Goal: Navigation & Orientation: Find specific page/section

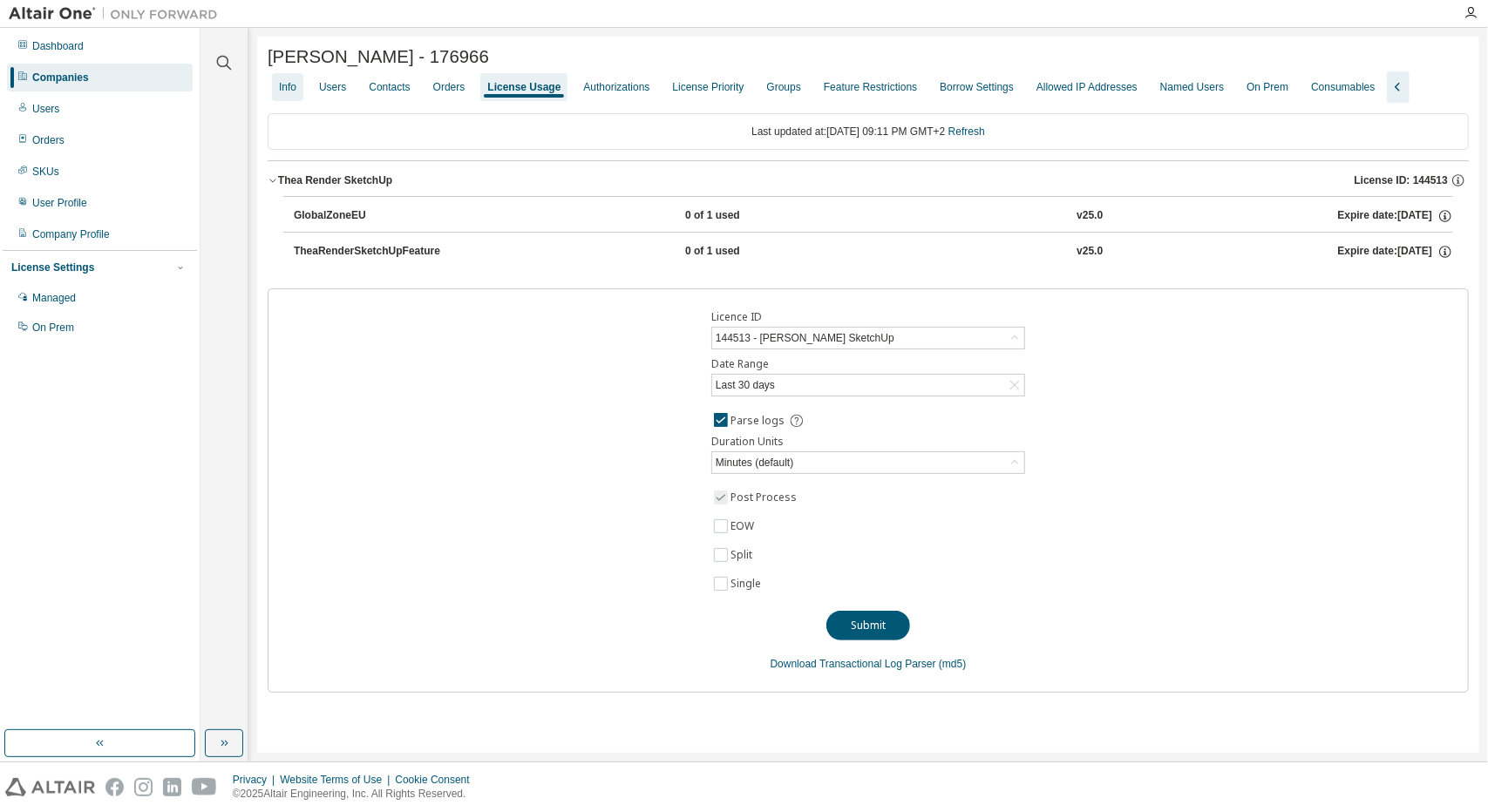
click at [287, 92] on div "Info" at bounding box center [288, 86] width 18 height 14
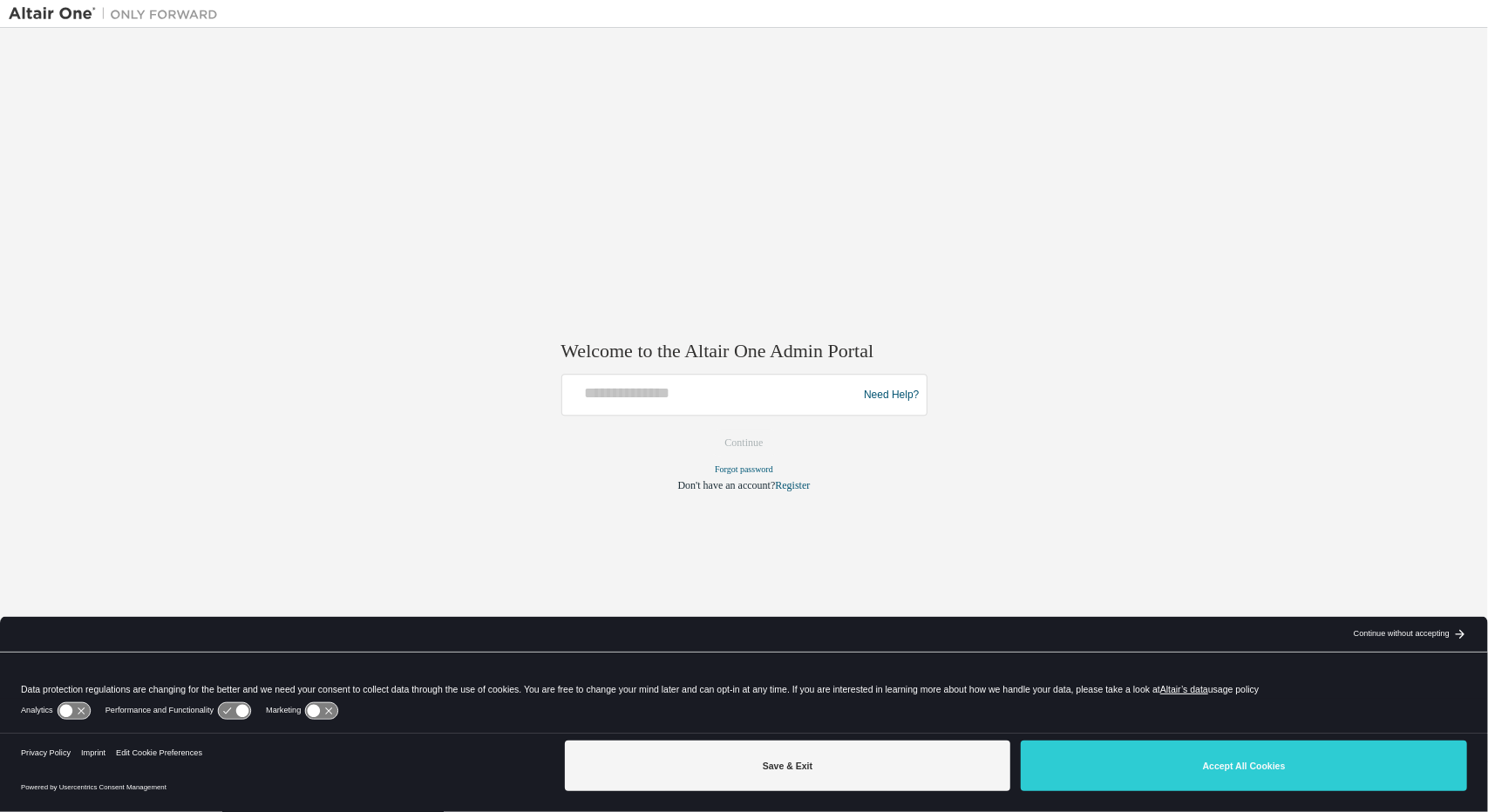
click at [701, 373] on div at bounding box center [744, 374] width 366 height 2
click at [702, 391] on input "text" at bounding box center [713, 391] width 287 height 25
type input "**********"
click at [753, 443] on button "Continue" at bounding box center [744, 444] width 75 height 26
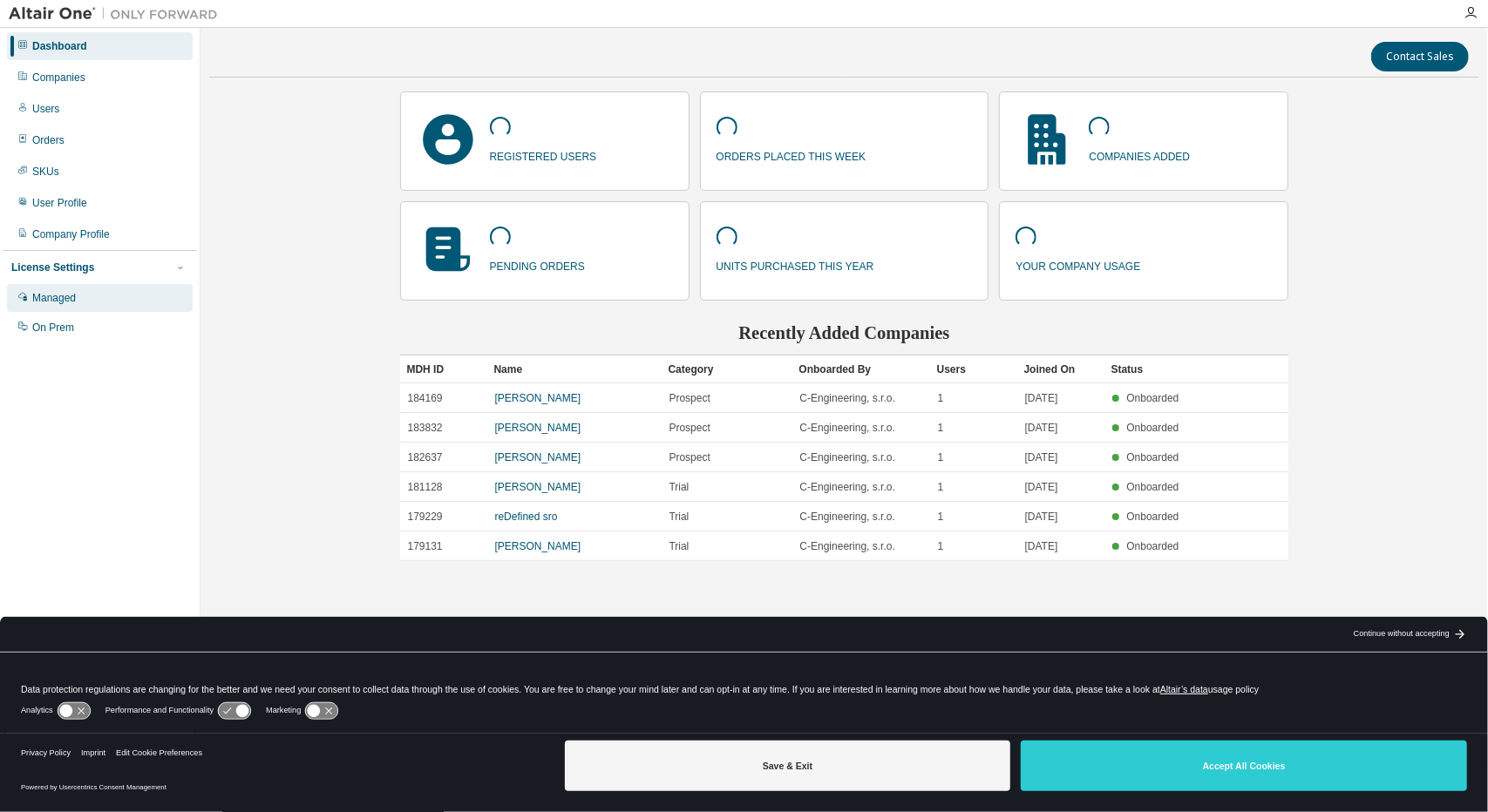
click at [82, 297] on div "Managed" at bounding box center [100, 298] width 186 height 28
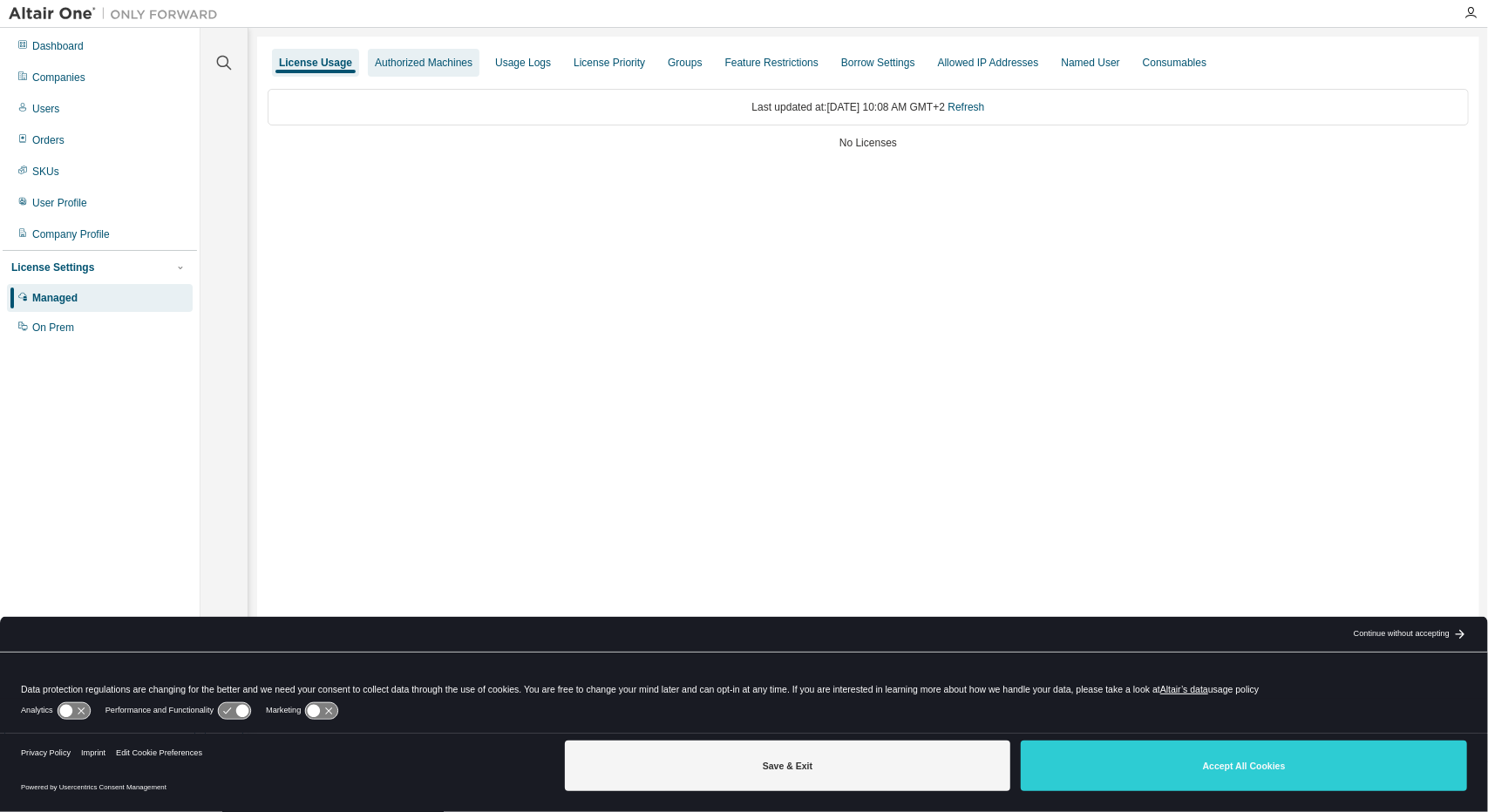
click at [463, 55] on div "Authorized Machines" at bounding box center [424, 62] width 98 height 14
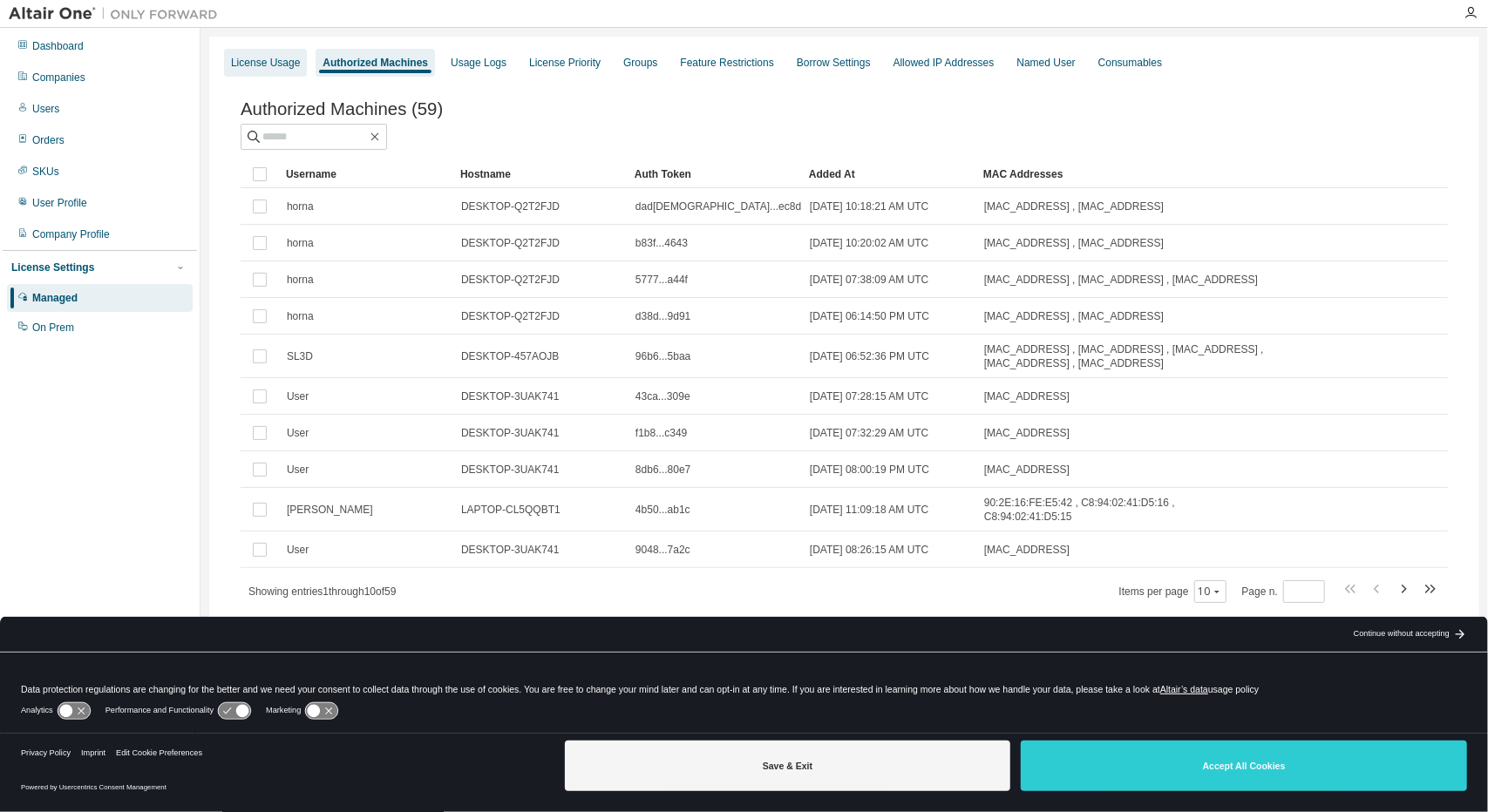
click at [283, 55] on div "License Usage" at bounding box center [265, 63] width 83 height 28
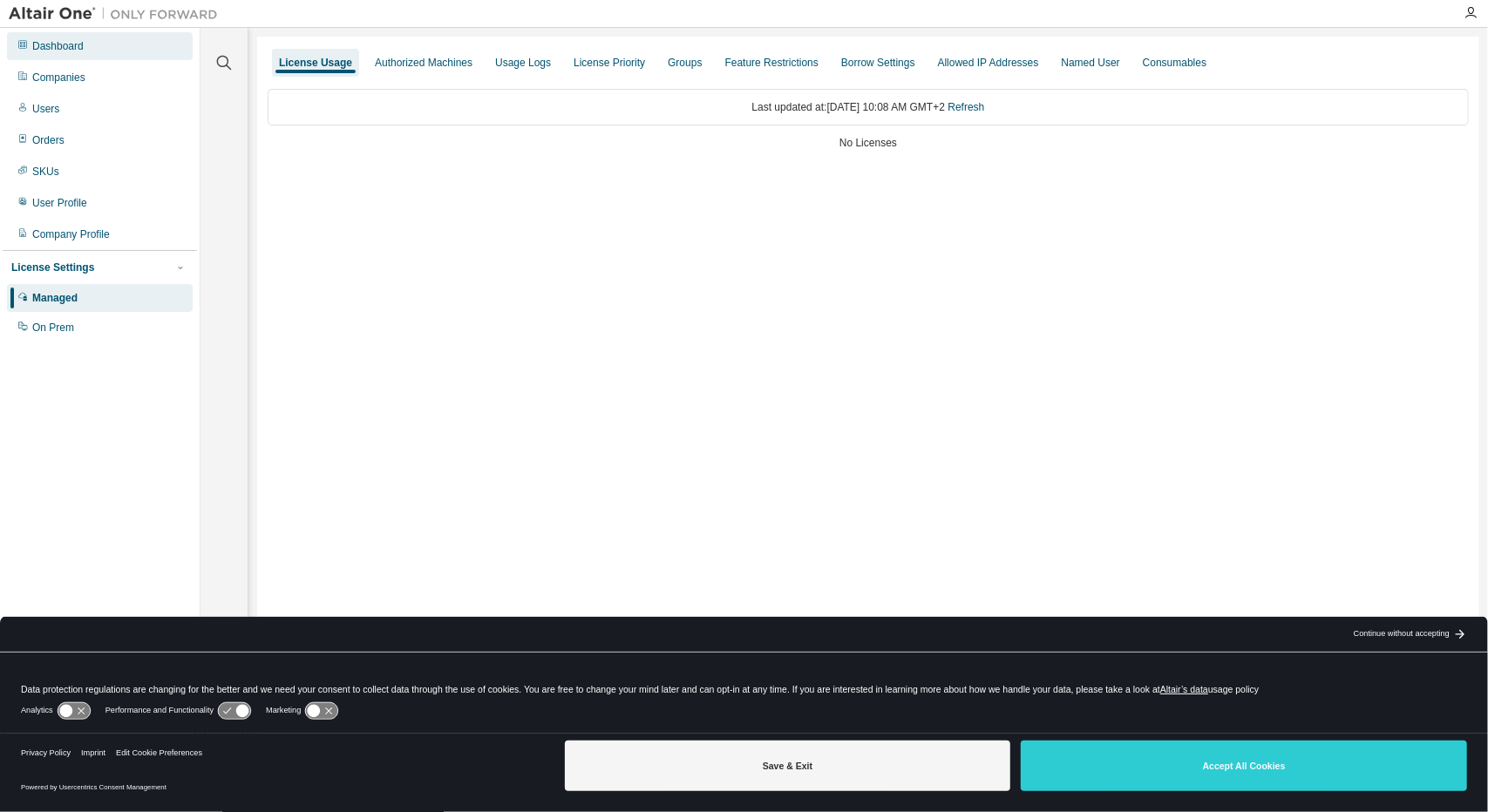
click at [105, 46] on div "Dashboard" at bounding box center [100, 46] width 186 height 28
